Goal: Task Accomplishment & Management: Use online tool/utility

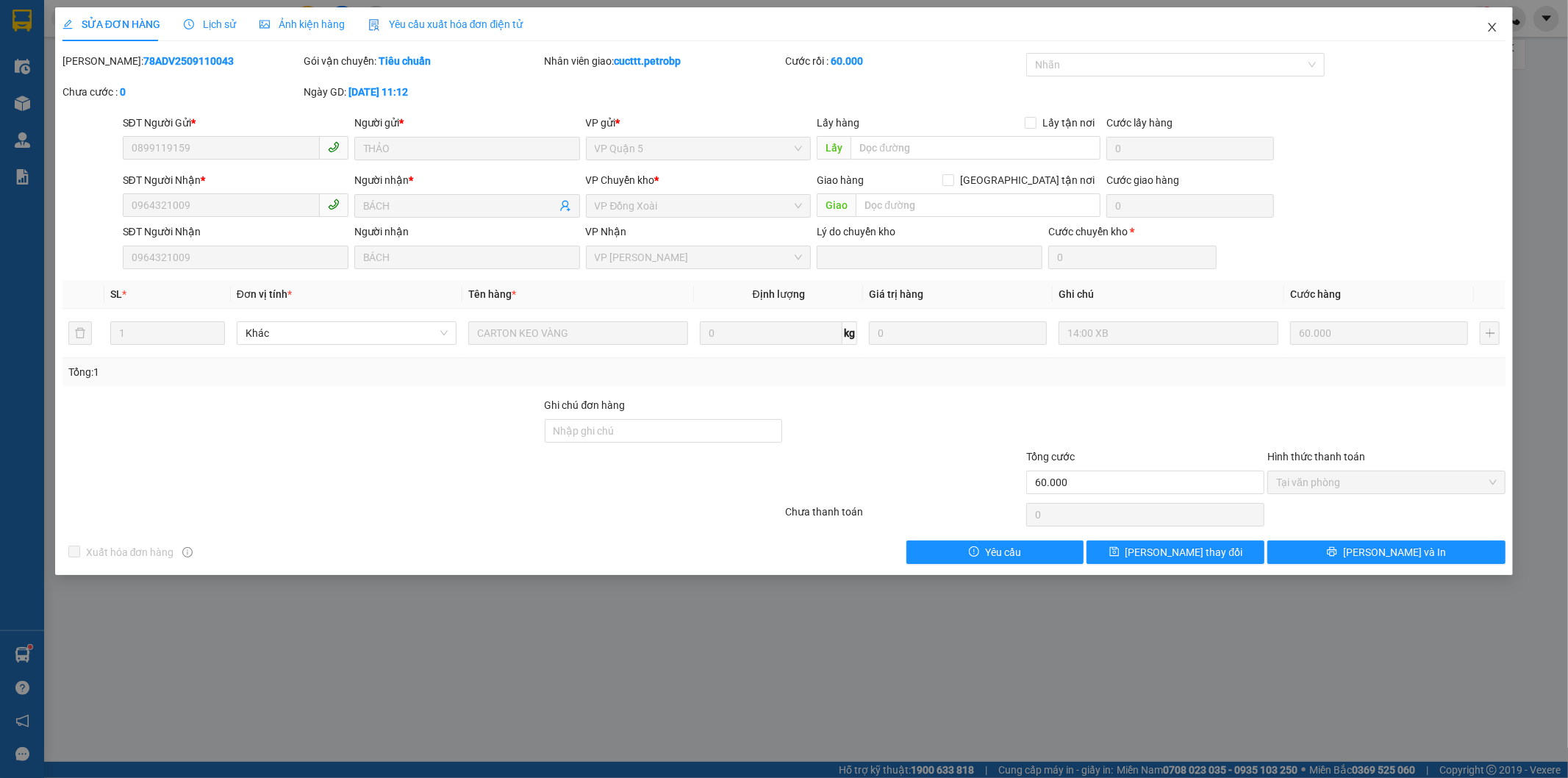
click at [1488, 28] on icon "close" at bounding box center [1493, 27] width 12 height 12
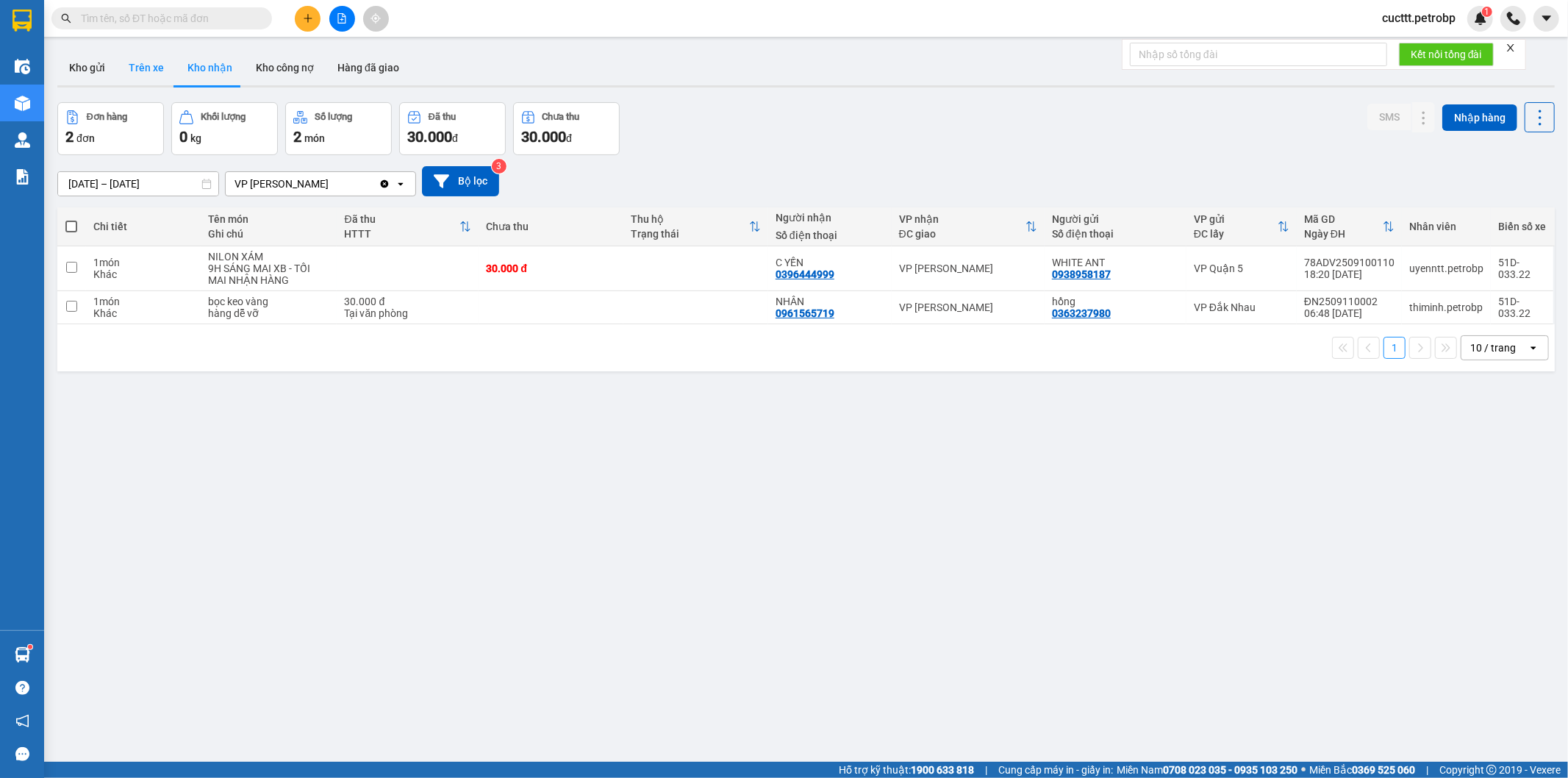
click at [149, 69] on button "Trên xe" at bounding box center [146, 68] width 59 height 35
type input "[DATE] – [DATE]"
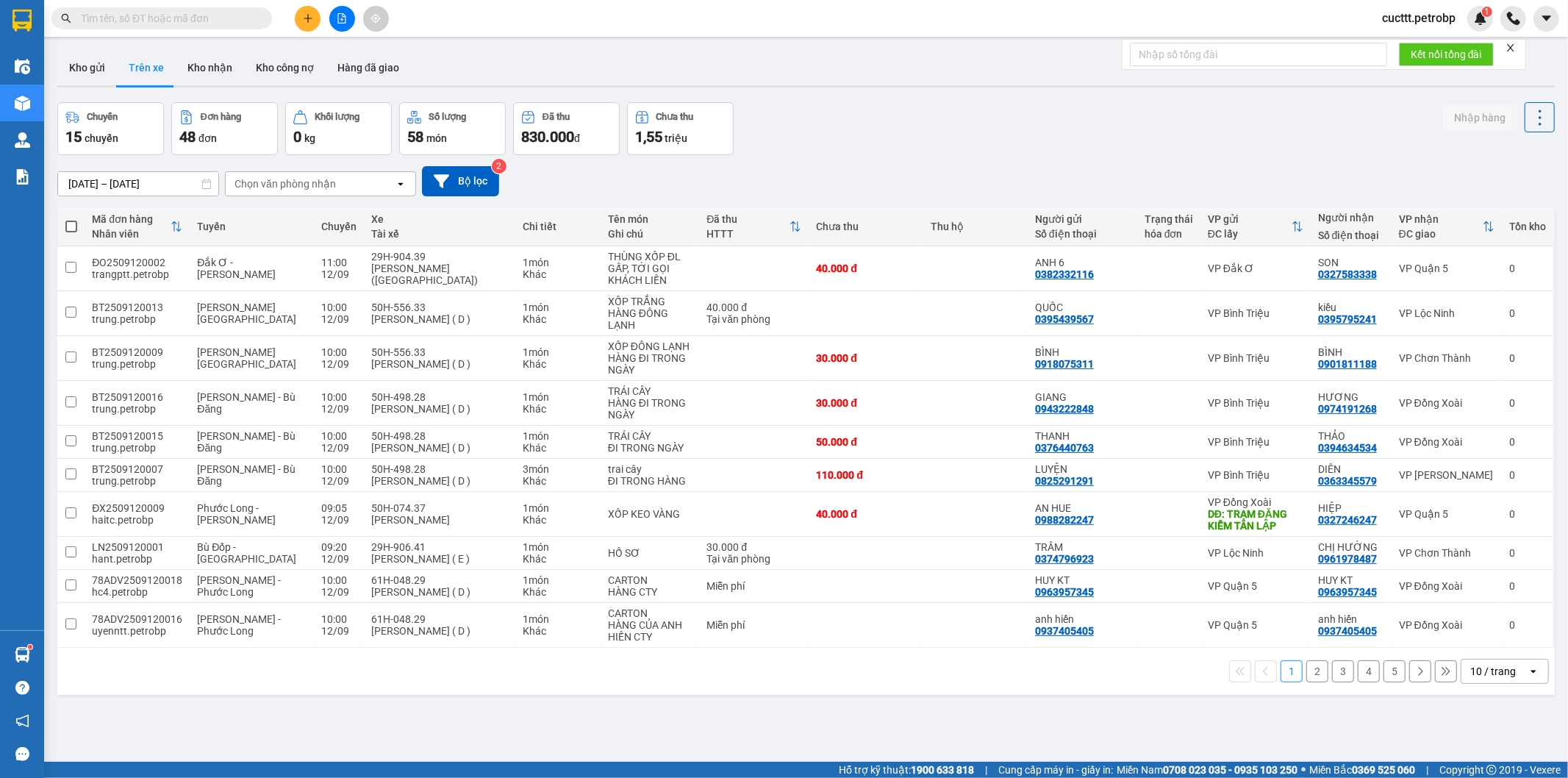
click at [252, 180] on div "Chọn văn phòng nhận" at bounding box center [284, 184] width 101 height 15
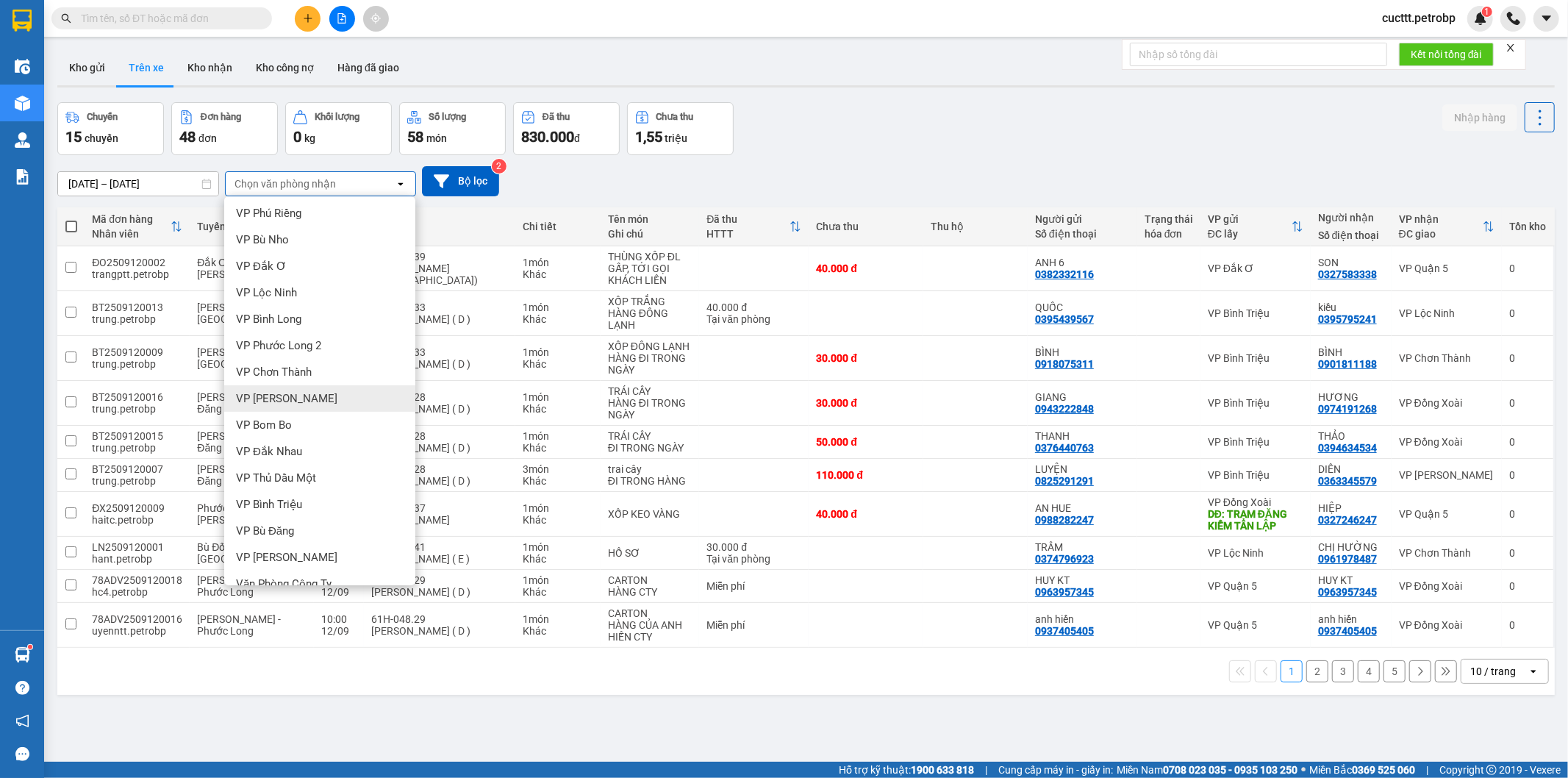
scroll to position [163, 0]
click at [307, 516] on div "VP [PERSON_NAME]" at bounding box center [319, 529] width 192 height 27
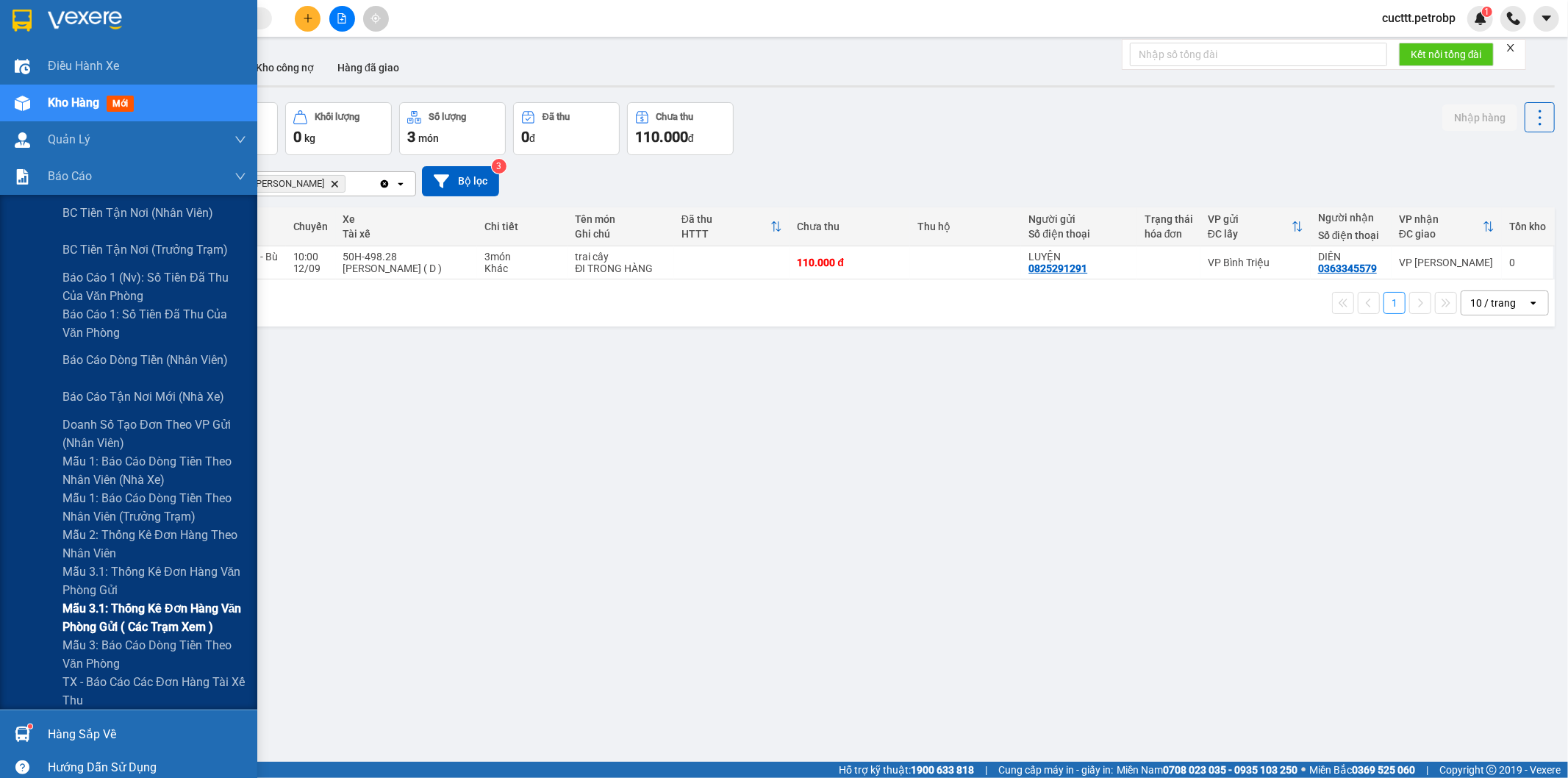
click at [173, 609] on span "Mẫu 3.1: Thống kê đơn hàng văn phòng gửi ( các trạm xem )" at bounding box center [155, 618] width 184 height 37
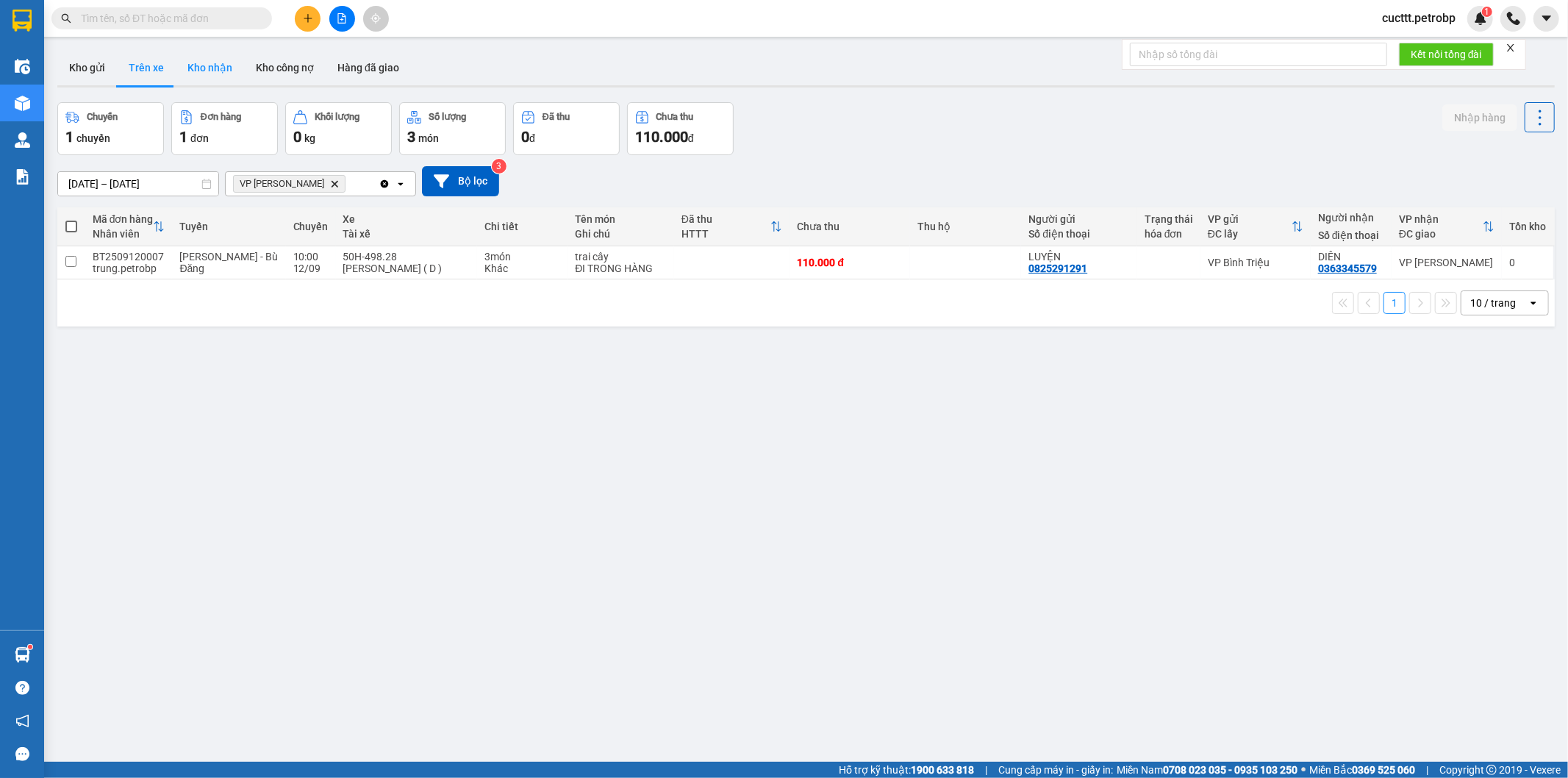
click at [187, 69] on button "Kho nhận" at bounding box center [210, 68] width 69 height 35
type input "[DATE] – [DATE]"
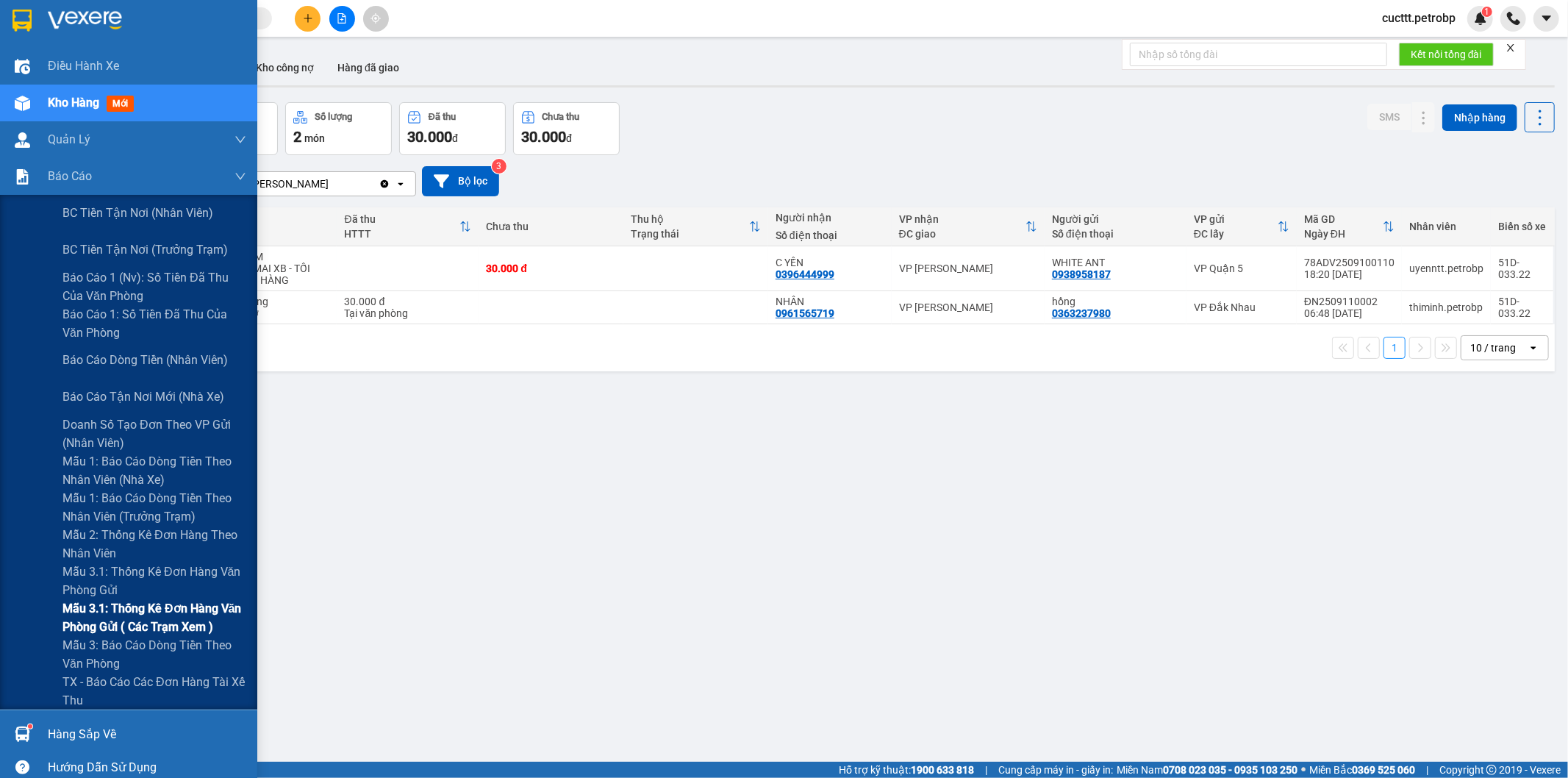
click at [140, 612] on span "Mẫu 3.1: Thống kê đơn hàng văn phòng gửi ( các trạm xem )" at bounding box center [155, 618] width 184 height 37
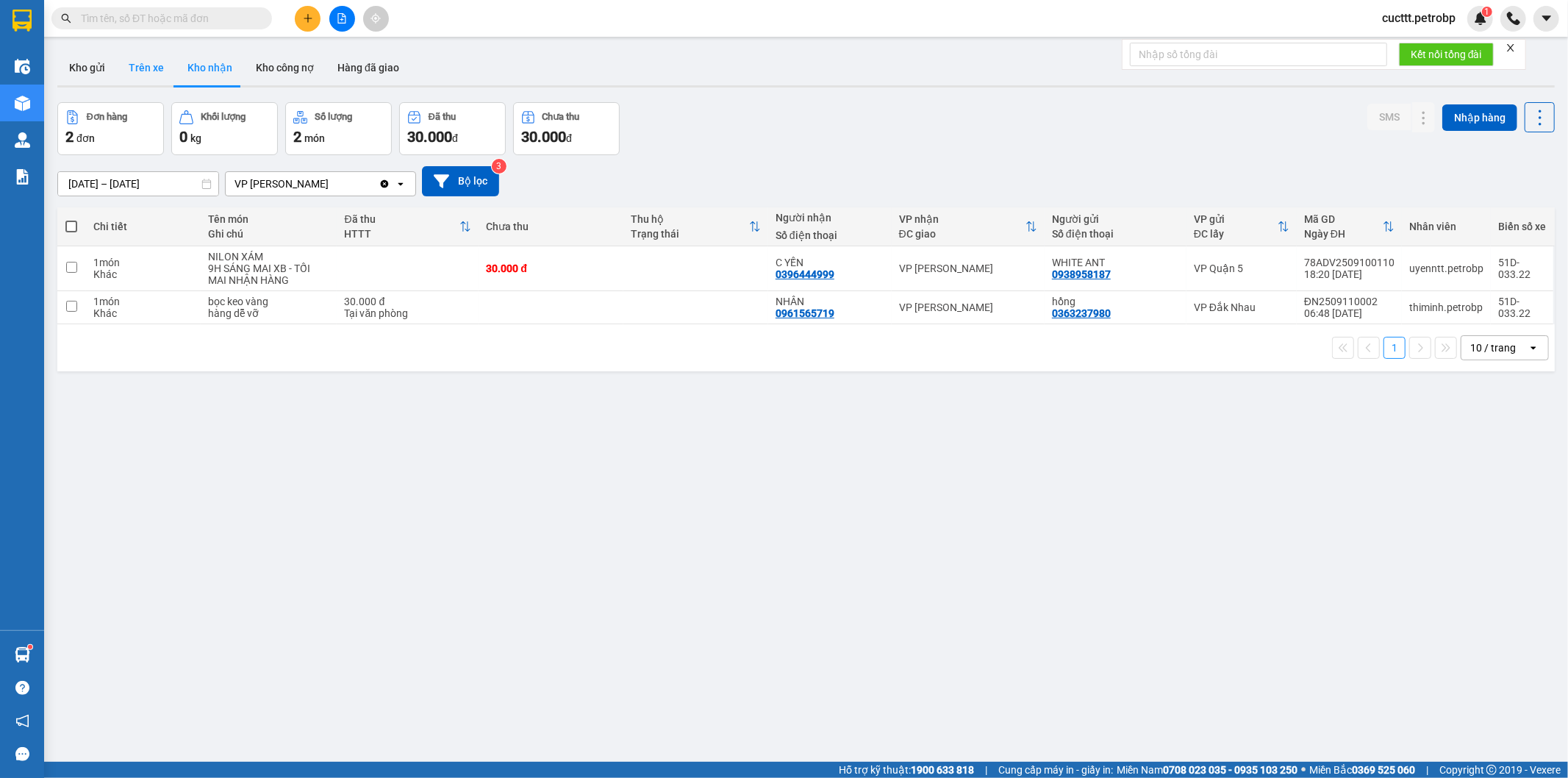
click at [151, 69] on button "Trên xe" at bounding box center [146, 68] width 59 height 35
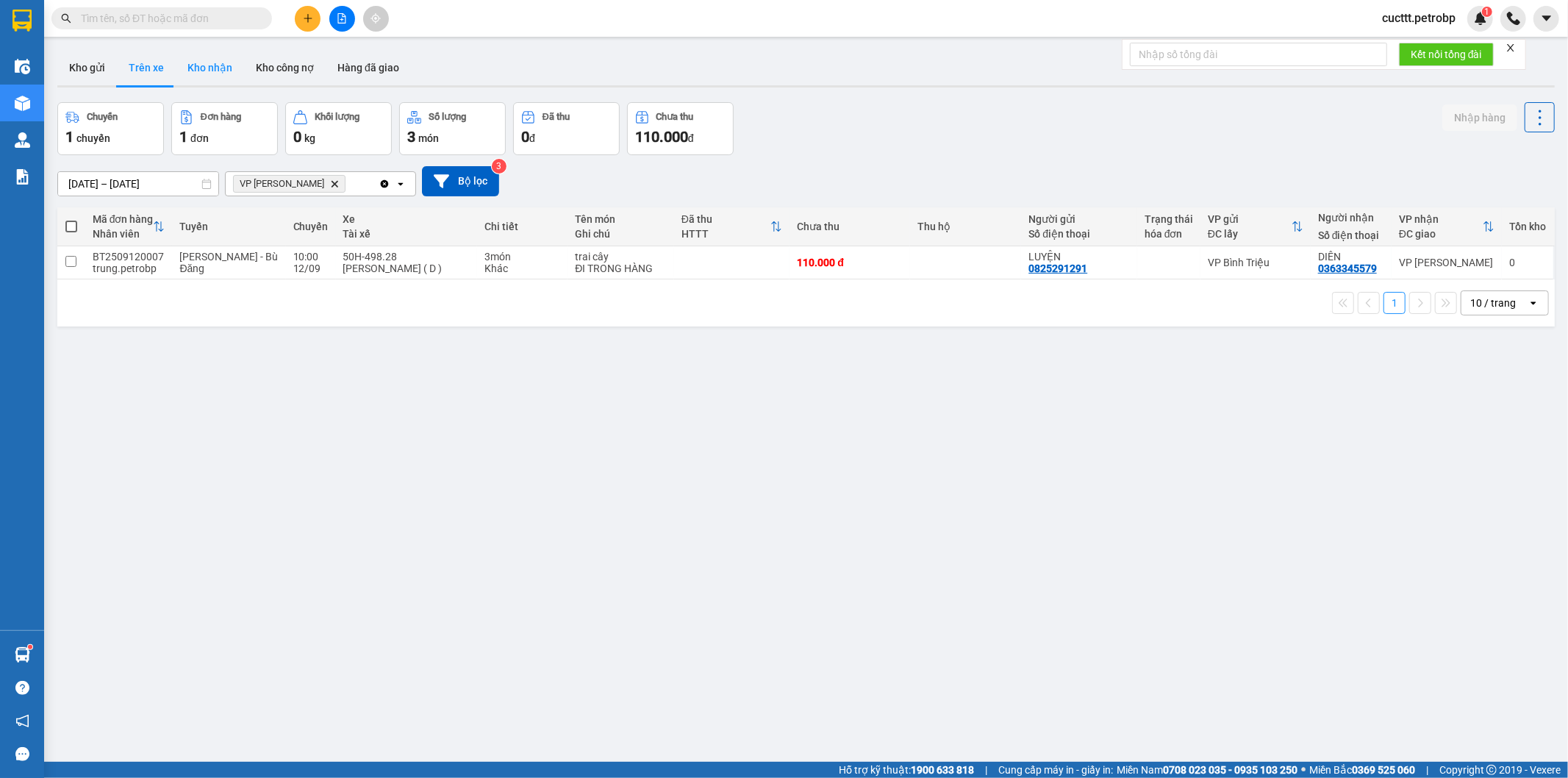
click at [210, 64] on button "Kho nhận" at bounding box center [210, 68] width 69 height 35
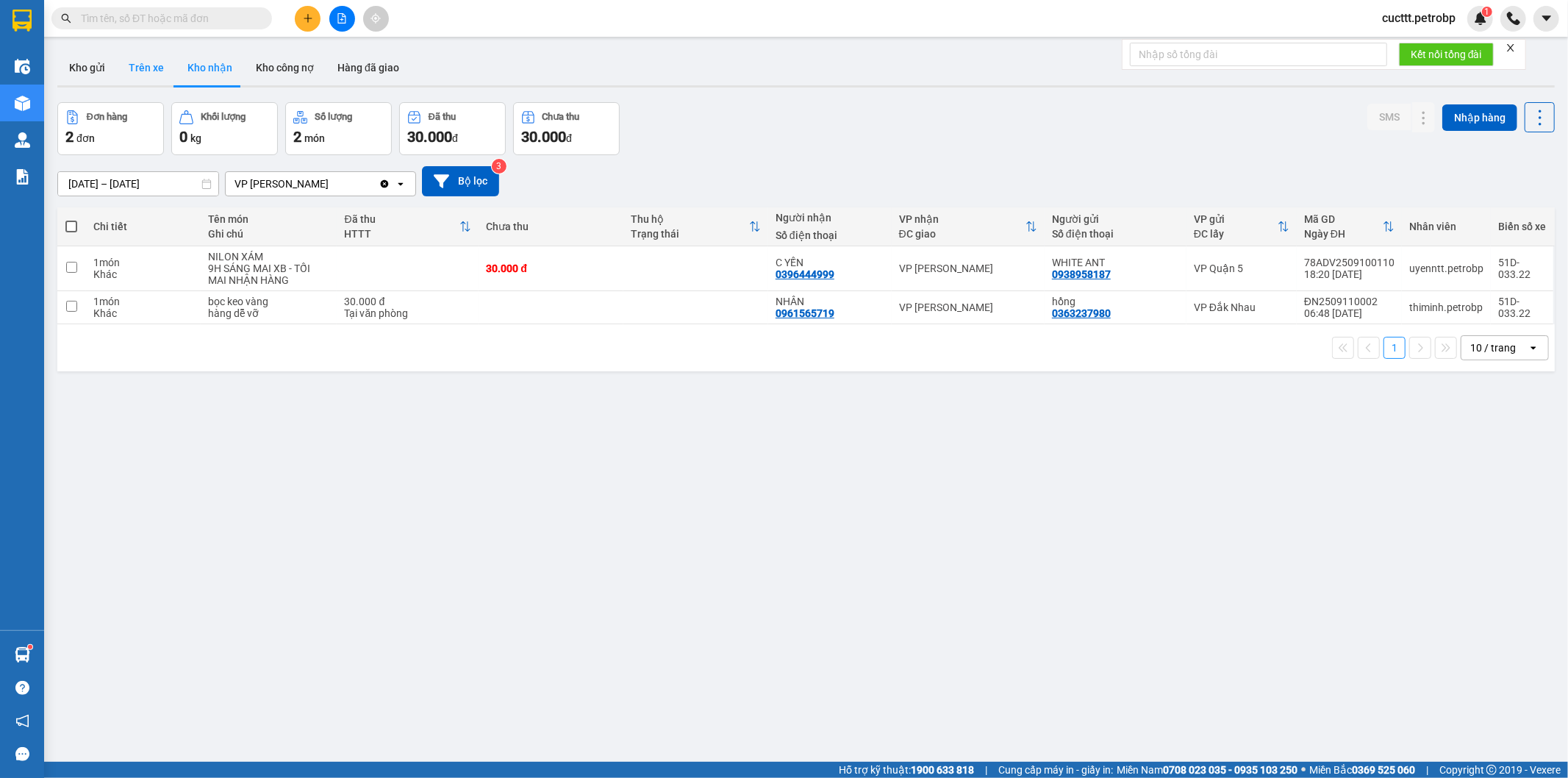
click at [146, 72] on button "Trên xe" at bounding box center [146, 68] width 59 height 35
type input "[DATE] – [DATE]"
